Goal: Task Accomplishment & Management: Manage account settings

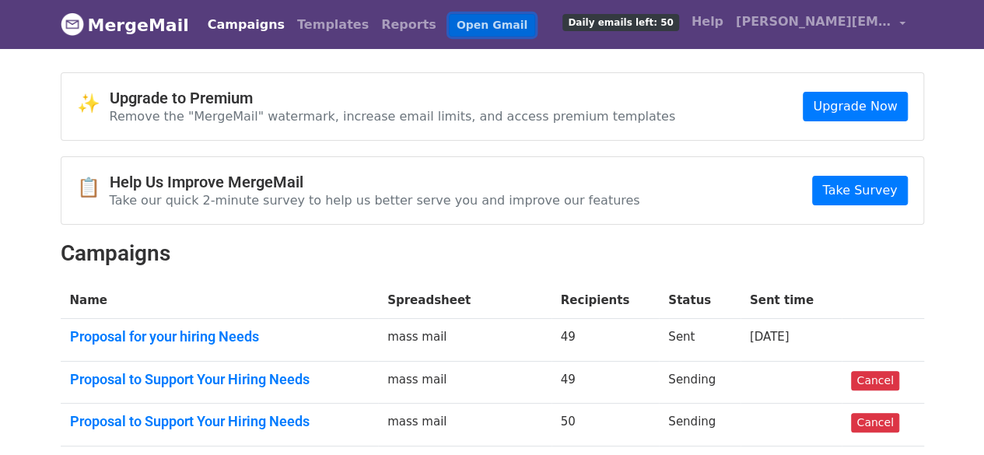
click at [449, 26] on link "Open Gmail" at bounding box center [492, 25] width 86 height 23
click at [230, 22] on link "Campaigns" at bounding box center [246, 24] width 89 height 31
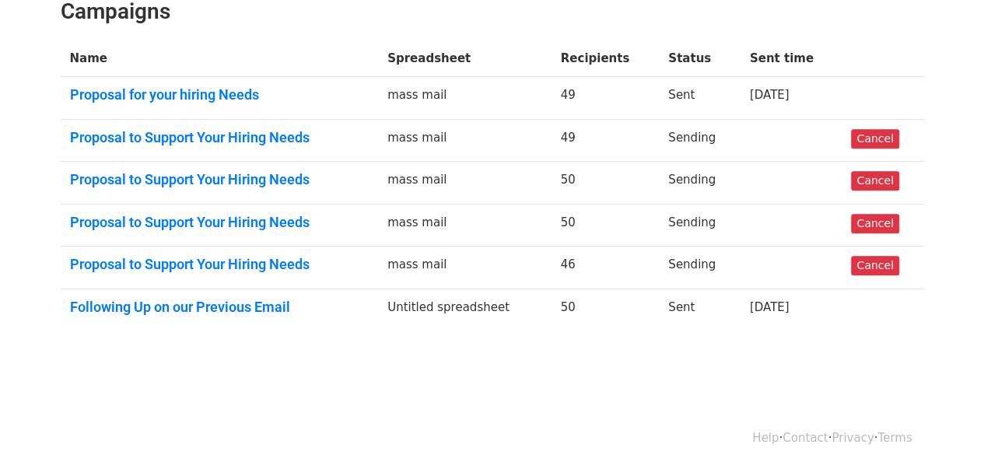
scroll to position [243, 0]
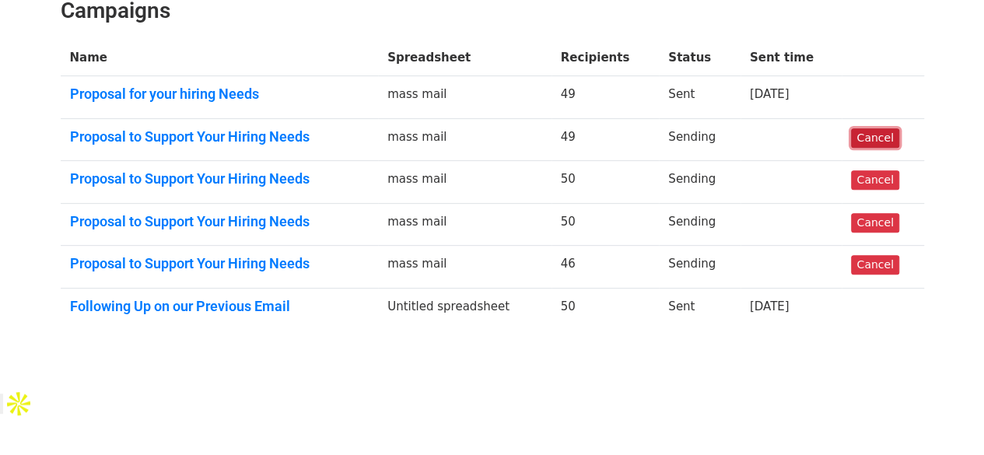
click at [881, 139] on link "Cancel" at bounding box center [874, 137] width 47 height 19
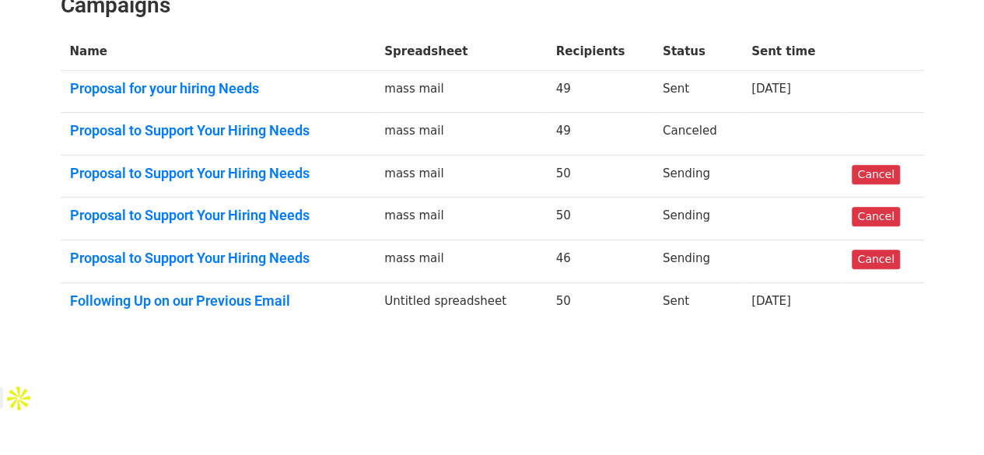
scroll to position [302, 0]
